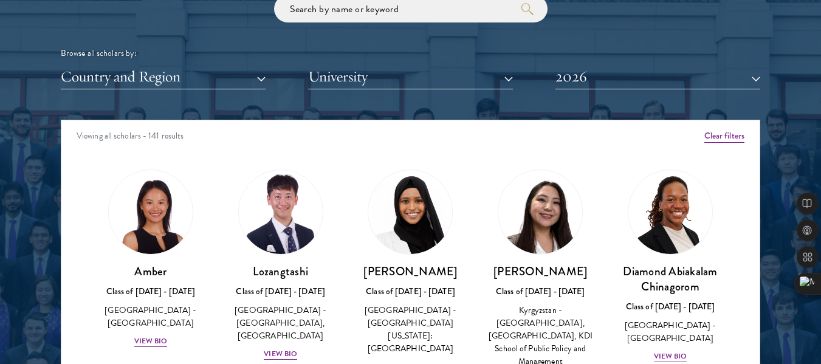
scroll to position [1469, 0]
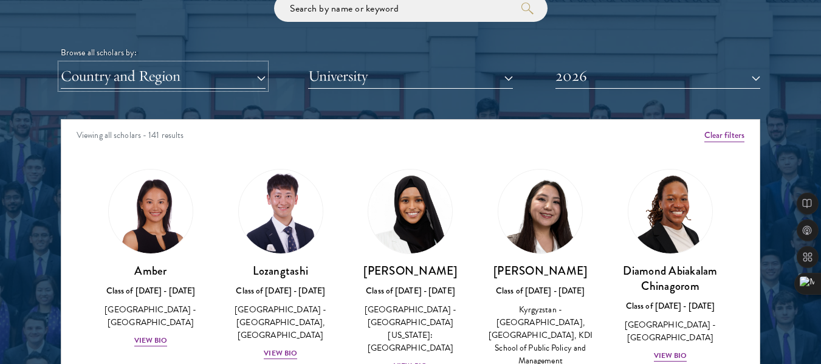
click at [214, 68] on button "Country and Region" at bounding box center [163, 76] width 205 height 25
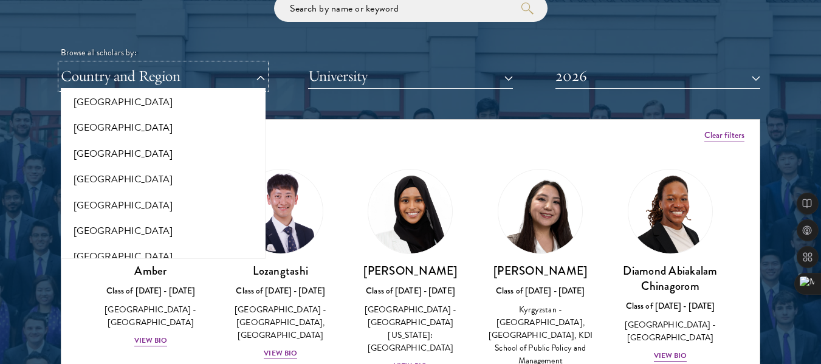
scroll to position [1765, 0]
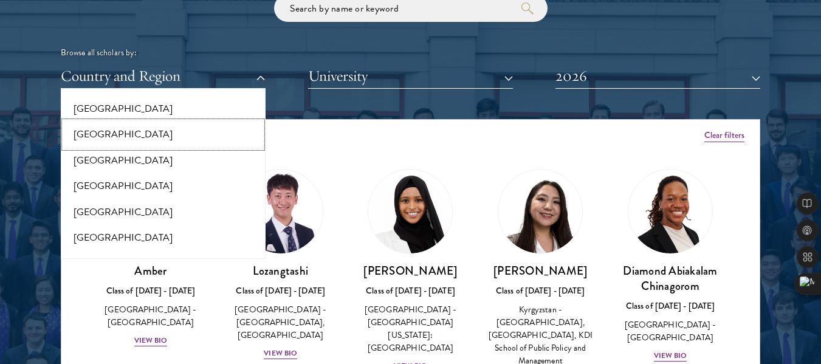
click at [95, 121] on button "[GEOGRAPHIC_DATA]" at bounding box center [162, 134] width 197 height 26
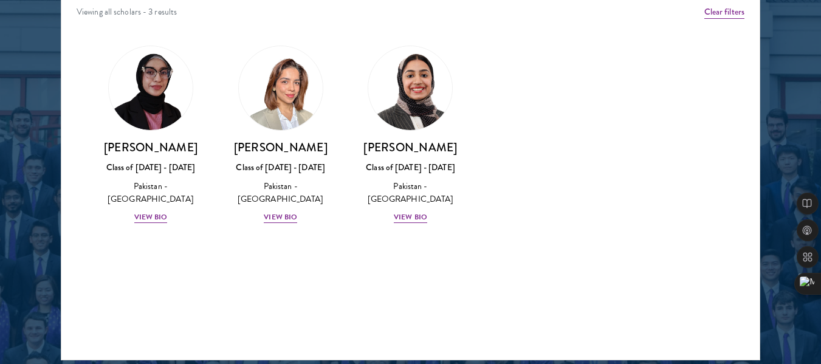
scroll to position [1612, 0]
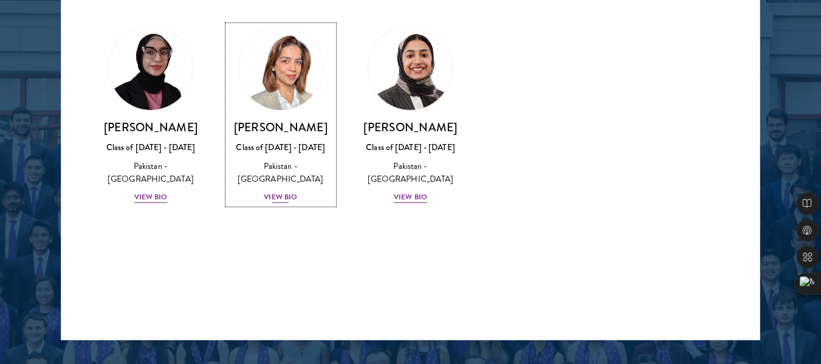
click at [287, 194] on div "View Bio" at bounding box center [280, 197] width 33 height 12
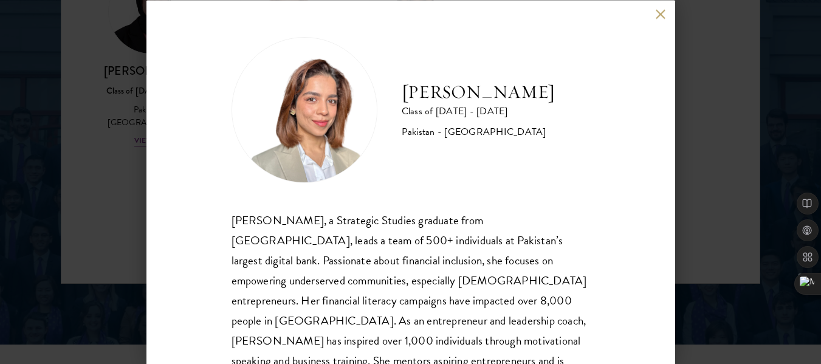
click at [660, 16] on button at bounding box center [660, 14] width 10 height 10
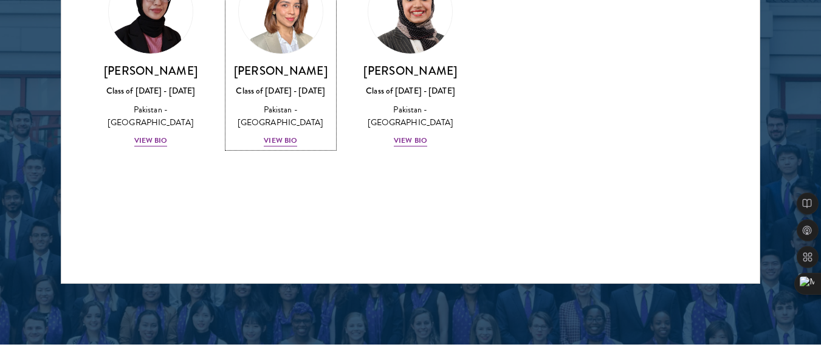
scroll to position [1638, 0]
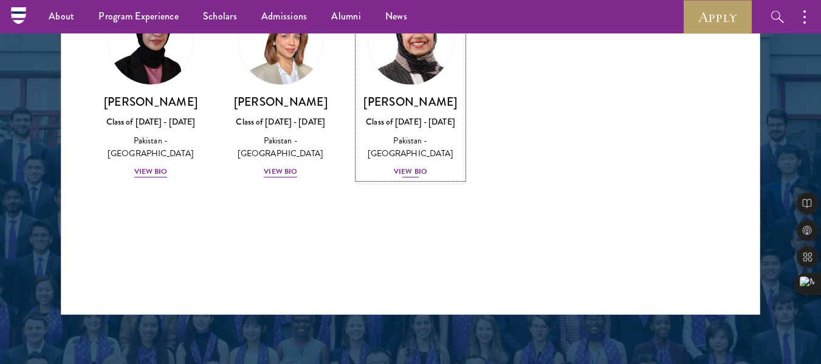
click at [411, 166] on div "View Bio" at bounding box center [410, 172] width 33 height 12
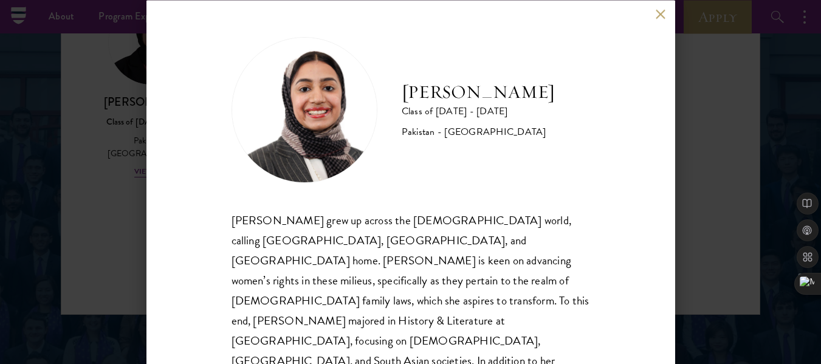
scroll to position [63, 0]
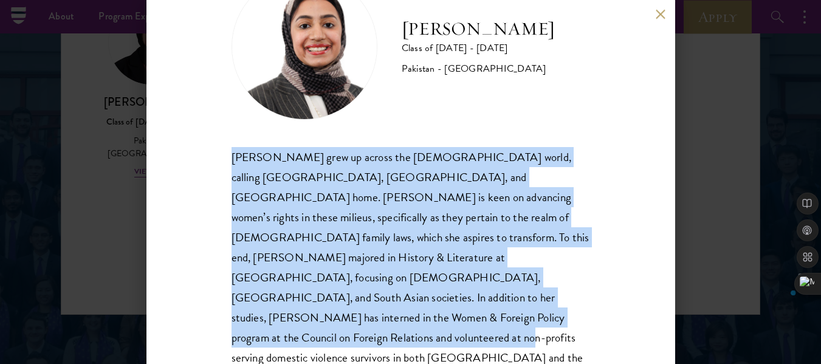
drag, startPoint x: 228, startPoint y: 157, endPoint x: 346, endPoint y: 317, distance: 199.4
click at [346, 317] on div "Imaan Mirza Class of 2025 - 2026 Pakistan - Harvard University Imaan Mirza grew…" at bounding box center [410, 182] width 528 height 364
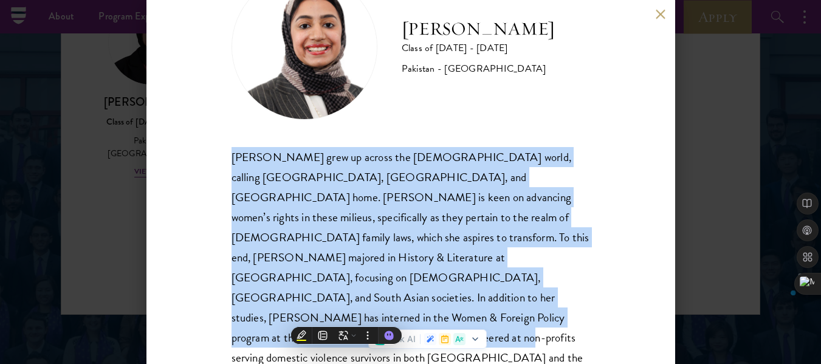
copy div "Imaan Mirza grew up across the Muslim world, calling Pakistan, Egypt, and Saudi…"
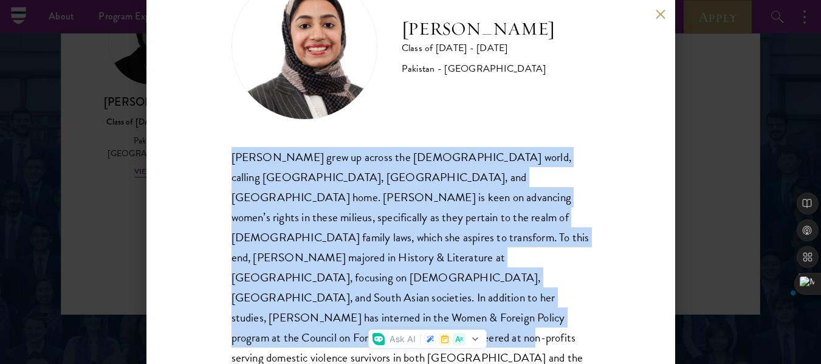
click at [438, 151] on div "Imaan Mirza grew up across the Muslim world, calling Pakistan, Egypt, and Saudi…" at bounding box center [410, 267] width 358 height 241
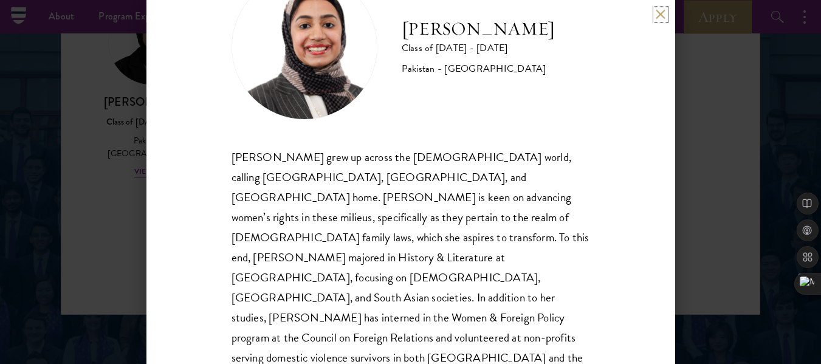
click at [658, 17] on button at bounding box center [660, 14] width 10 height 10
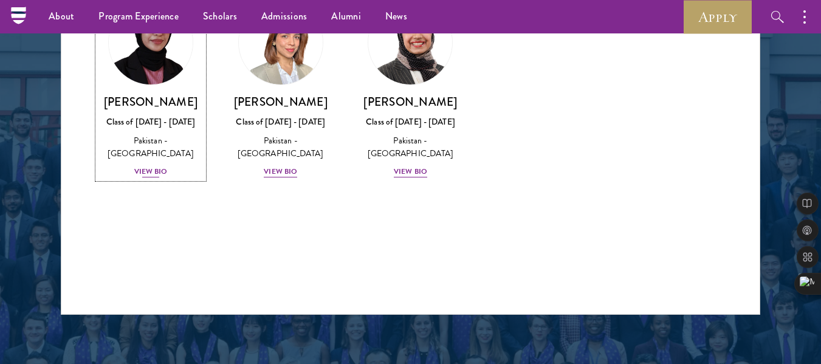
click at [159, 166] on div "View Bio" at bounding box center [150, 172] width 33 height 12
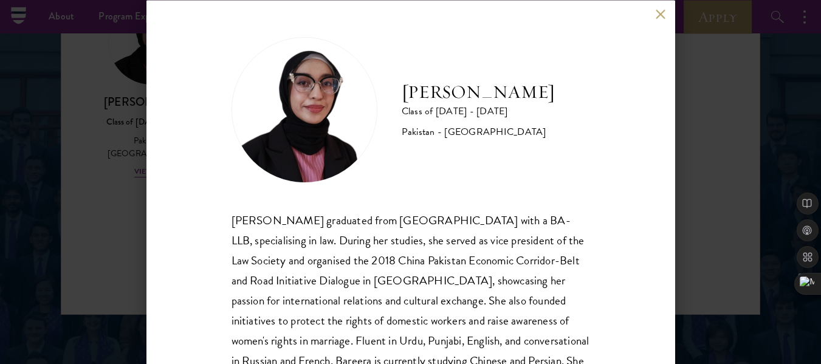
scroll to position [83, 0]
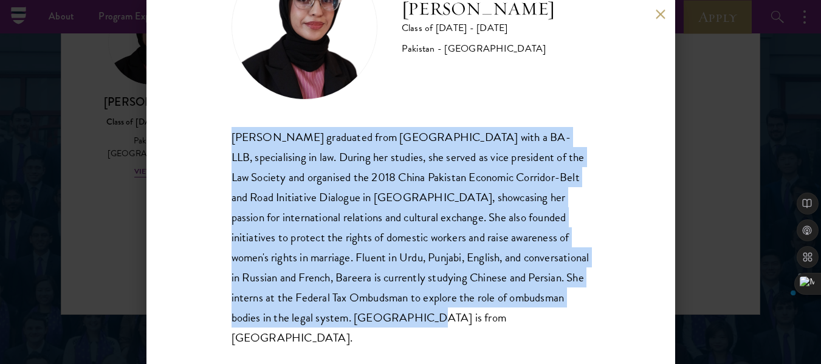
drag, startPoint x: 213, startPoint y: 129, endPoint x: 451, endPoint y: 315, distance: 302.1
click at [451, 315] on div "Bree Javed Class of 2025 - 2026 Pakistan - Bahria University Bareera Javed grad…" at bounding box center [410, 182] width 528 height 364
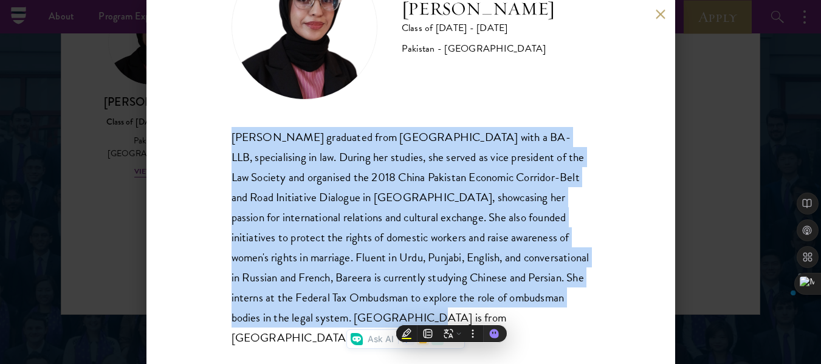
copy div "Bareera Javed graduated from Bahria University with a BA-LLB, specialising in l…"
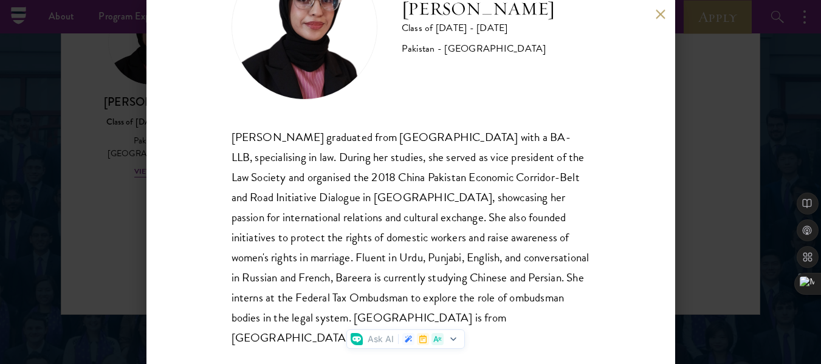
click at [440, 72] on div "Bree Javed Class of 2025 - 2026 Pakistan - Bahria University" at bounding box center [410, 27] width 358 height 146
click at [660, 12] on button at bounding box center [660, 14] width 10 height 10
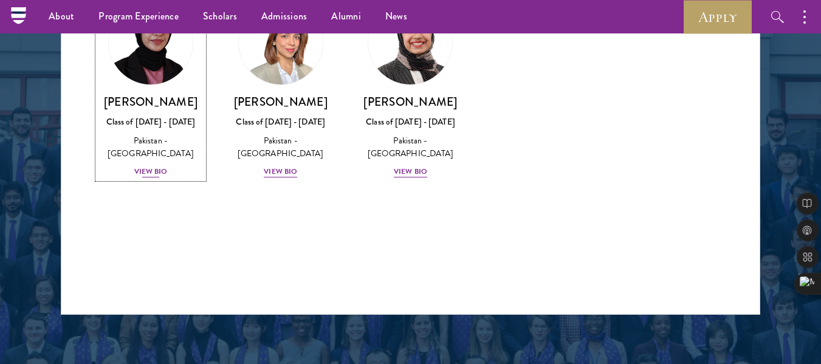
click at [152, 166] on div "View Bio" at bounding box center [150, 172] width 33 height 12
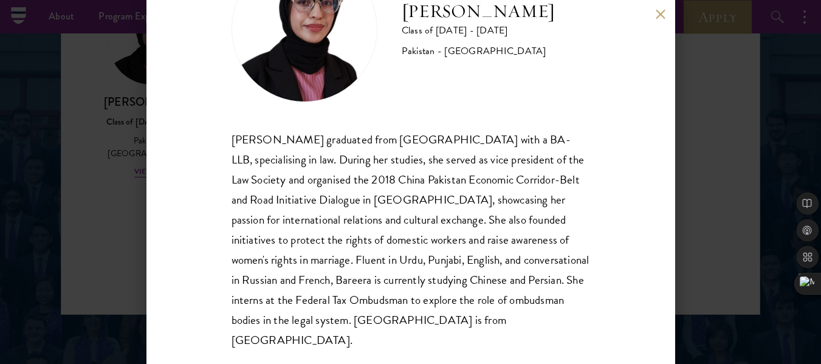
scroll to position [83, 0]
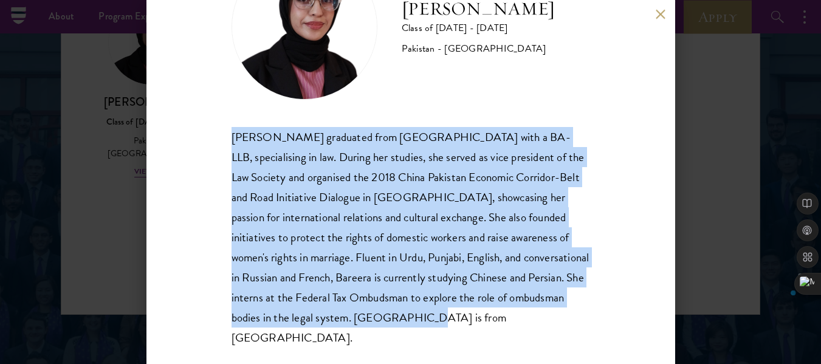
drag, startPoint x: 228, startPoint y: 137, endPoint x: 438, endPoint y: 321, distance: 279.4
click at [438, 321] on div "Bree Javed Class of 2025 - 2026 Pakistan - Bahria University Bareera Javed grad…" at bounding box center [410, 182] width 528 height 364
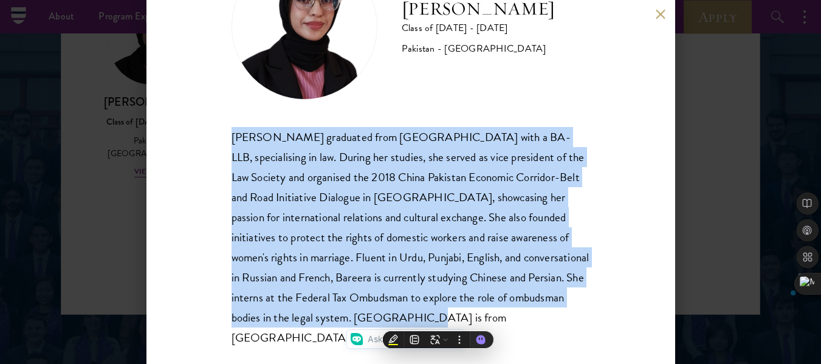
copy div "Bareera Javed graduated from Bahria University with a BA-LLB, specialising in l…"
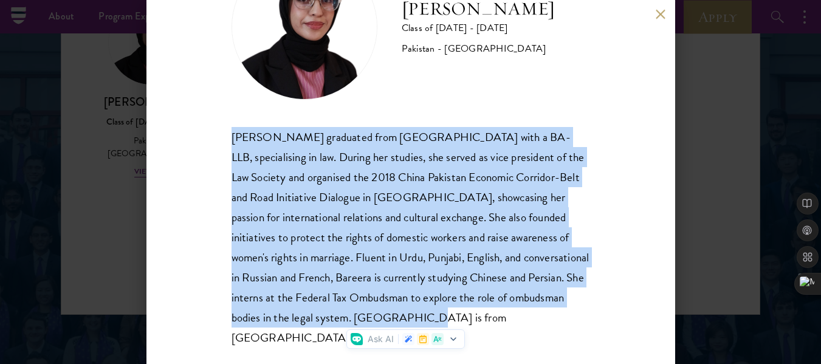
click at [295, 192] on div "Bareera Javed graduated from Bahria University with a BA-LLB, specialising in l…" at bounding box center [410, 237] width 358 height 221
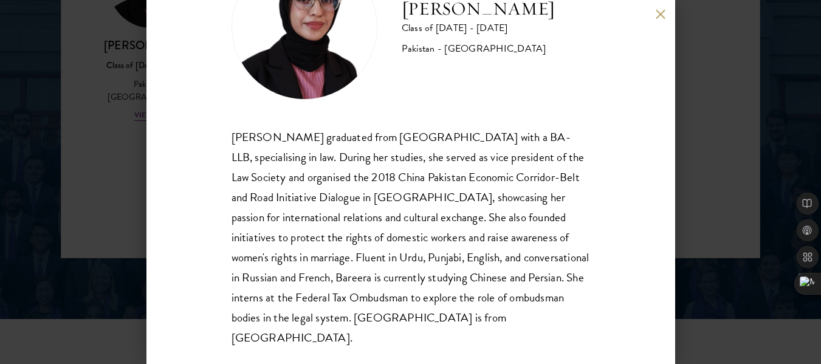
scroll to position [0, 0]
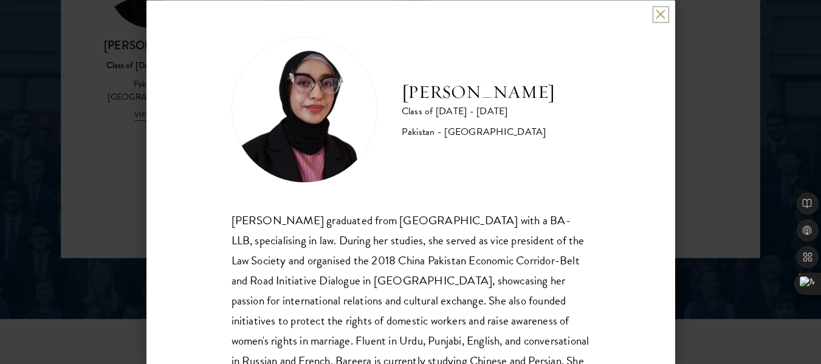
click at [659, 11] on button at bounding box center [660, 14] width 10 height 10
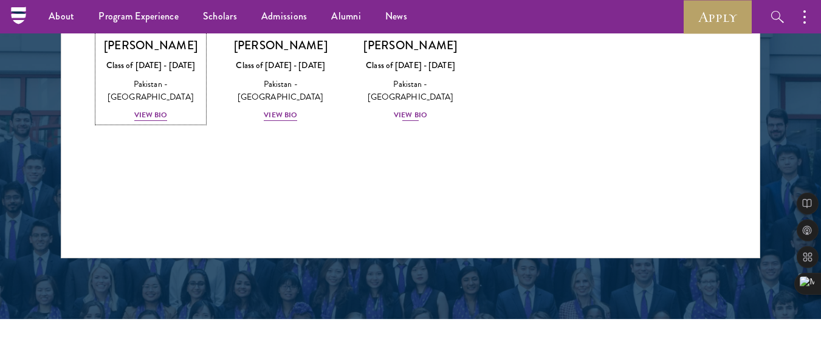
scroll to position [1638, 0]
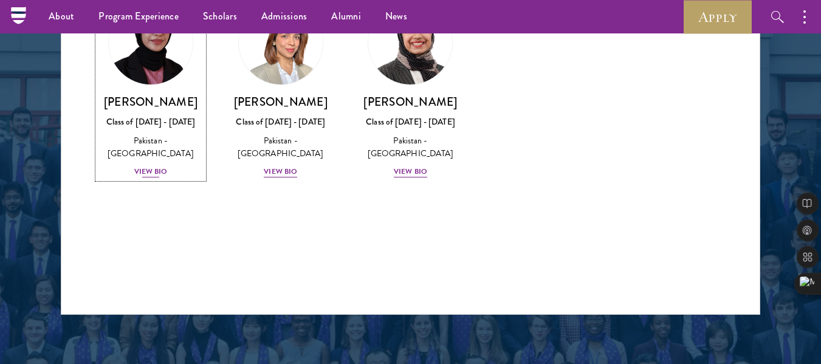
click at [146, 166] on div "View Bio" at bounding box center [150, 172] width 33 height 12
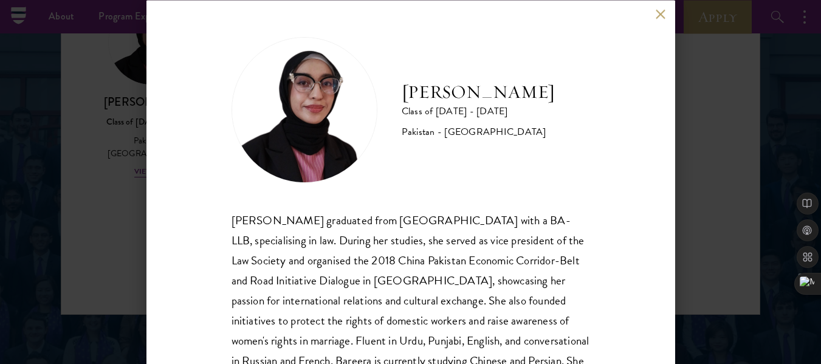
click at [659, 13] on button at bounding box center [660, 14] width 10 height 10
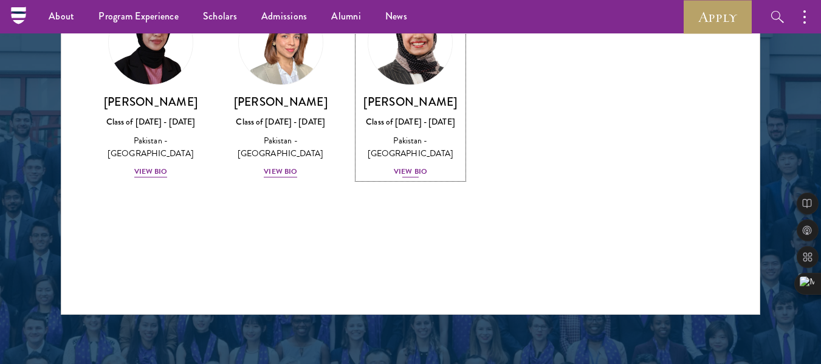
click at [403, 166] on div "View Bio" at bounding box center [410, 172] width 33 height 12
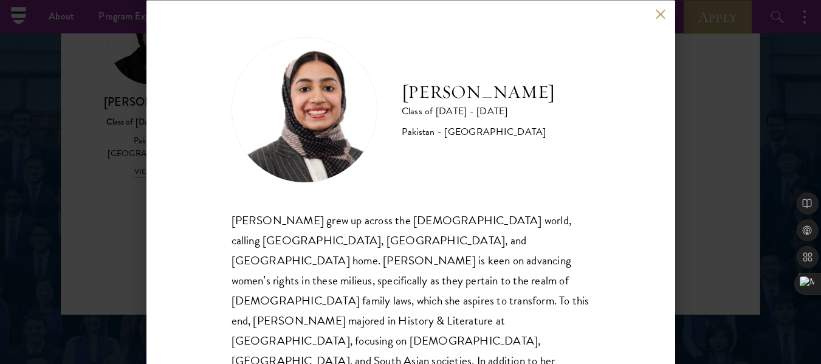
scroll to position [63, 0]
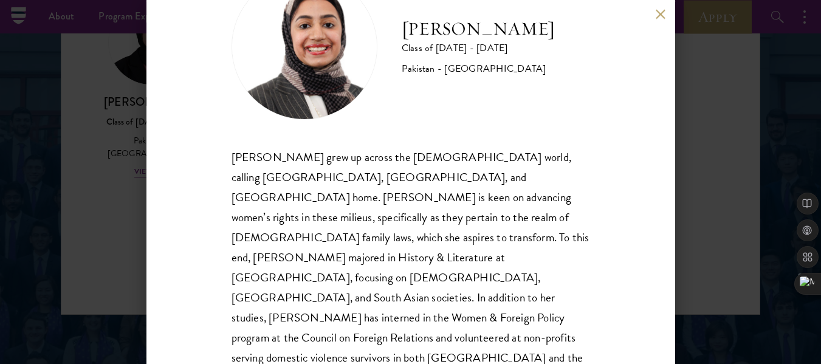
click at [662, 15] on button at bounding box center [660, 14] width 10 height 10
